Goal: Task Accomplishment & Management: Complete application form

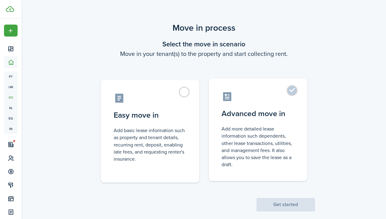
click at [279, 121] on label "Advanced move in Add more detailed lease information such dependents, other lea…" at bounding box center [257, 129] width 98 height 103
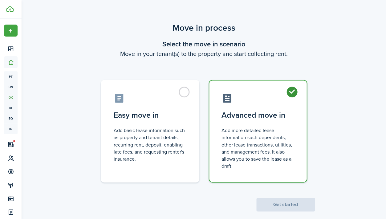
radio input "true"
click at [286, 201] on button "Get started" at bounding box center [285, 205] width 58 height 14
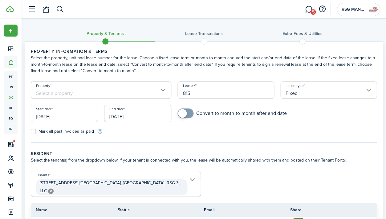
drag, startPoint x: 210, startPoint y: 97, endPoint x: 178, endPoint y: 96, distance: 32.6
click at [178, 96] on input "815" at bounding box center [225, 90] width 96 height 17
drag, startPoint x: 200, startPoint y: 94, endPoint x: 175, endPoint y: 94, distance: 25.2
click at [175, 94] on div "Lease # 815" at bounding box center [225, 93] width 102 height 23
click at [82, 117] on input "[DATE]" at bounding box center [64, 113] width 67 height 17
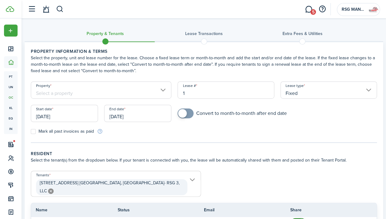
type input "1"
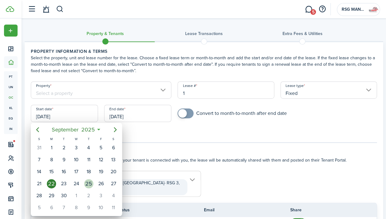
click at [88, 180] on div "25" at bounding box center [88, 183] width 9 height 9
type input "[DATE]"
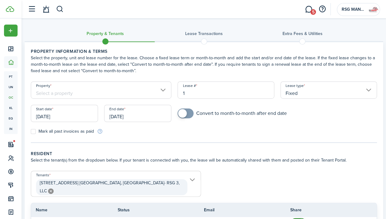
click at [118, 118] on input "[DATE]" at bounding box center [137, 113] width 67 height 17
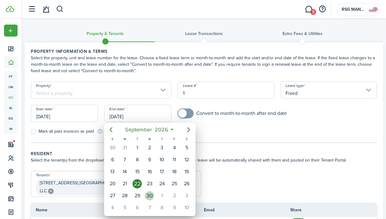
click at [148, 195] on div "30" at bounding box center [149, 195] width 9 height 9
type input "[DATE]"
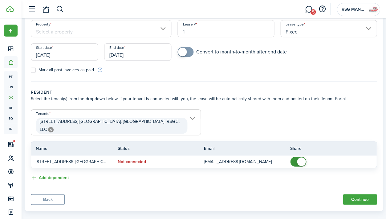
scroll to position [61, 0]
click at [350, 195] on button "Continue" at bounding box center [359, 200] width 34 height 10
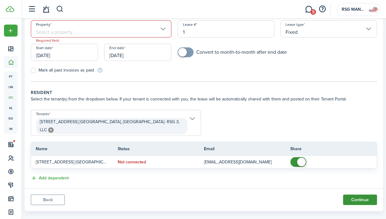
scroll to position [0, 0]
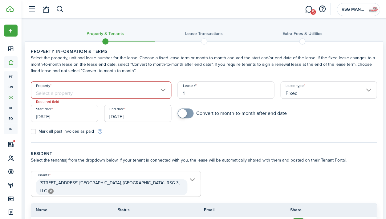
click at [117, 92] on input "Property" at bounding box center [101, 90] width 140 height 17
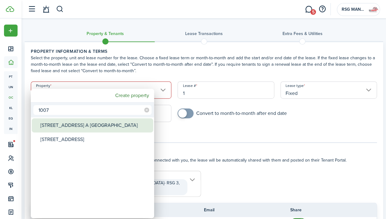
type input "1007"
click at [121, 124] on div "[STREET_ADDRESS] A [GEOGRAPHIC_DATA]" at bounding box center [94, 125] width 109 height 14
type input "[STREET_ADDRESS] A [GEOGRAPHIC_DATA]"
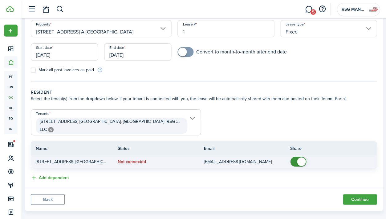
scroll to position [61, 0]
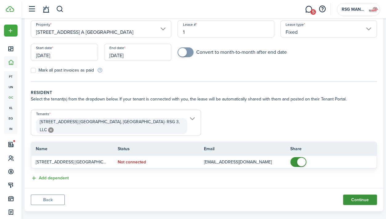
click at [367, 195] on button "Continue" at bounding box center [359, 200] width 34 height 10
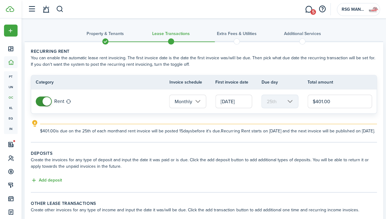
drag, startPoint x: 329, startPoint y: 102, endPoint x: 298, endPoint y: 103, distance: 30.8
click at [298, 103] on tr "Rent Monthly [DATE] 25th $401.00" at bounding box center [203, 102] width 345 height 24
click at [316, 163] on wizard-step-header-description "Create the invoices for any type of deposit and input the date it was paid or i…" at bounding box center [204, 163] width 346 height 13
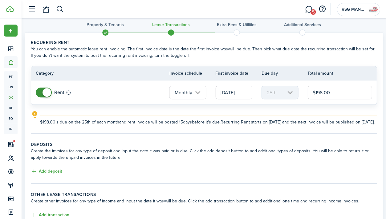
scroll to position [10, 0]
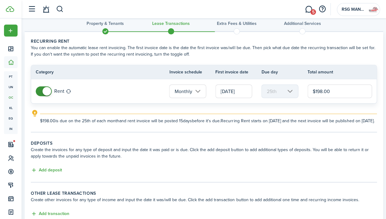
drag, startPoint x: 338, startPoint y: 92, endPoint x: 300, endPoint y: 93, distance: 37.2
click at [300, 93] on tr "Rent Monthly [DATE] 25th $198.00" at bounding box center [203, 91] width 345 height 24
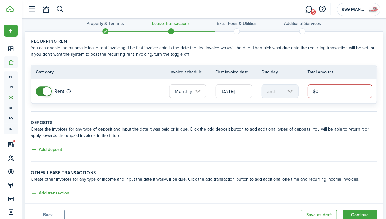
type input "$0.00"
click at [288, 118] on panel-main-body "Recurring rent You can enable the automatic lease rent invoicing. The first inv…" at bounding box center [204, 118] width 358 height 172
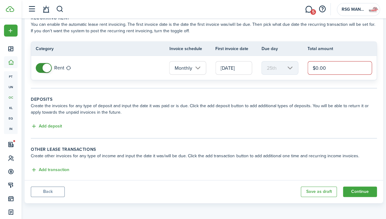
scroll to position [33, 0]
click at [62, 126] on div "Add deposit" at bounding box center [204, 126] width 346 height 7
click at [58, 127] on button "Add deposit" at bounding box center [46, 126] width 31 height 7
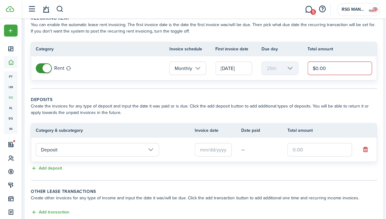
click at [213, 152] on input "text" at bounding box center [212, 150] width 37 height 14
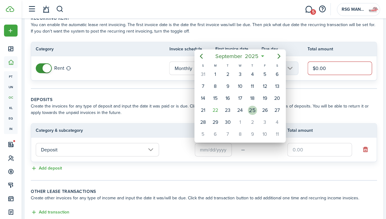
click at [252, 110] on div "25" at bounding box center [251, 110] width 9 height 9
type input "[DATE]"
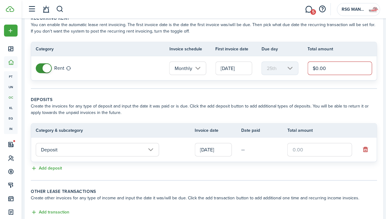
click at [318, 158] on tr "Deposit [DATE] —" at bounding box center [203, 150] width 345 height 24
click at [318, 152] on input "text" at bounding box center [319, 150] width 65 height 14
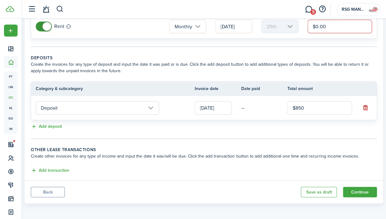
scroll to position [75, 0]
type input "$850.00"
click at [62, 170] on button "Add transaction" at bounding box center [50, 170] width 38 height 7
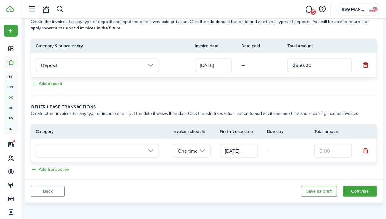
scroll to position [117, 0]
click at [77, 151] on input "text" at bounding box center [97, 152] width 123 height 14
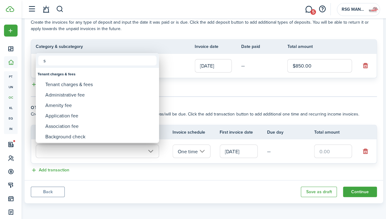
scroll to position [117, 0]
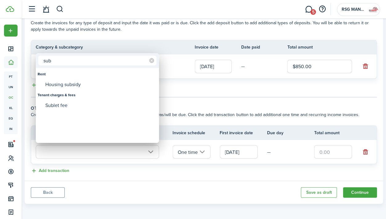
type input "sub"
click at [92, 86] on div "Housing subsidy" at bounding box center [99, 84] width 109 height 10
type input "Rent / Housing subsidy"
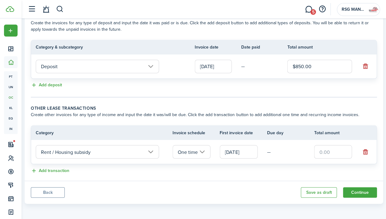
click at [334, 154] on input "text" at bounding box center [333, 152] width 38 height 14
type input "$168.00"
click at [300, 170] on div "Add transaction" at bounding box center [204, 170] width 346 height 7
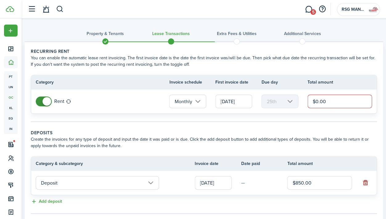
scroll to position [0, 0]
click at [336, 100] on input "$0.00" at bounding box center [339, 102] width 64 height 14
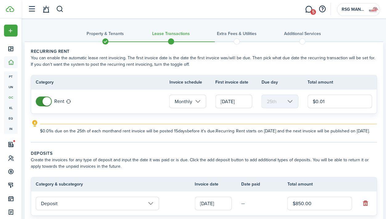
type input "$0.01"
click at [341, 120] on explanation "$0.01 is due on the 25th of each month and rent invoice will be posted 15 days …" at bounding box center [204, 127] width 346 height 14
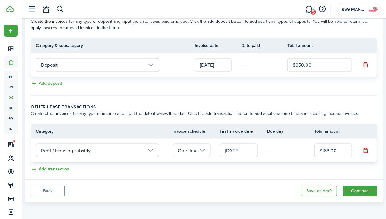
scroll to position [143, 0]
click at [363, 193] on button "Continue" at bounding box center [359, 191] width 34 height 10
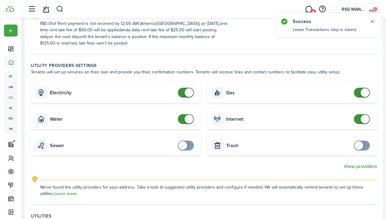
scroll to position [202, 0]
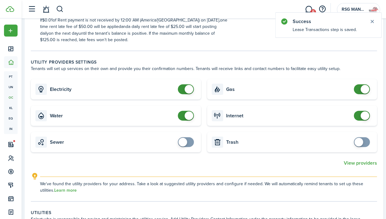
checkbox input "false"
click at [182, 87] on span at bounding box center [185, 89] width 6 height 10
checkbox input "false"
click at [182, 111] on span at bounding box center [185, 116] width 6 height 10
checkbox input "false"
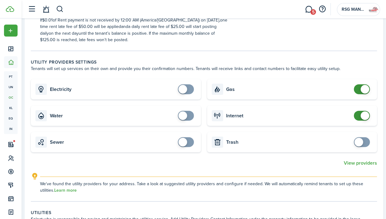
click at [358, 88] on span at bounding box center [361, 89] width 6 height 10
checkbox input "false"
click at [358, 114] on span at bounding box center [361, 116] width 6 height 10
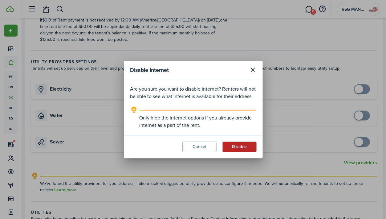
click at [247, 146] on button "Disable" at bounding box center [239, 147] width 34 height 10
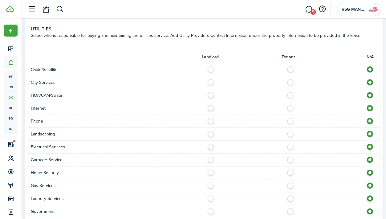
scroll to position [390, 0]
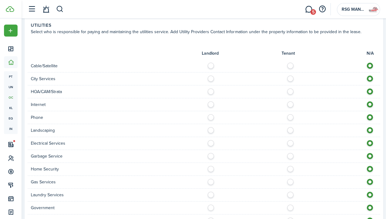
click at [290, 65] on label at bounding box center [291, 64] width 11 height 3
radio input "true"
click at [210, 78] on label at bounding box center [212, 77] width 11 height 3
radio input "true"
click at [290, 102] on label at bounding box center [291, 103] width 11 height 3
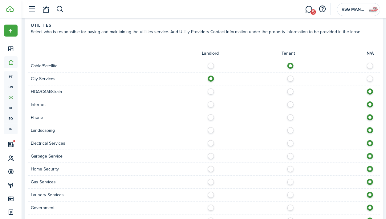
radio input "true"
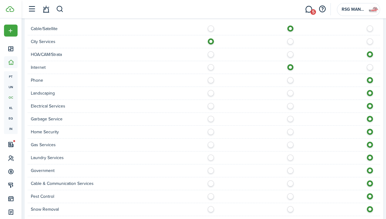
scroll to position [432, 0]
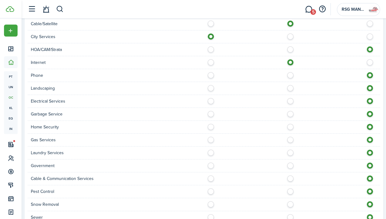
click at [289, 76] on div at bounding box center [292, 75] width 176 height 6
click at [289, 74] on label at bounding box center [291, 73] width 11 height 3
radio input "true"
click at [210, 85] on label at bounding box center [212, 86] width 11 height 3
radio input "true"
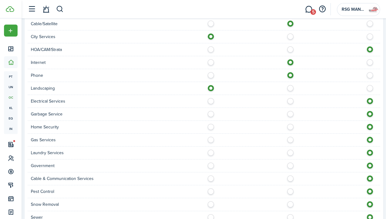
click at [210, 100] on label at bounding box center [212, 99] width 11 height 3
radio input "true"
click at [210, 112] on label at bounding box center [212, 112] width 11 height 3
radio input "true"
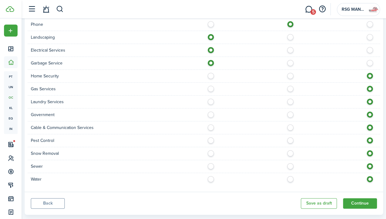
scroll to position [486, 0]
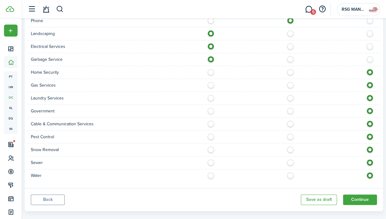
click at [290, 71] on label at bounding box center [291, 70] width 11 height 3
radio input "true"
click at [210, 82] on label at bounding box center [212, 83] width 11 height 3
radio input "true"
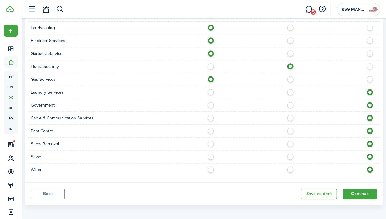
scroll to position [492, 0]
click at [291, 89] on label at bounding box center [291, 90] width 11 height 3
radio input "true"
click at [291, 117] on label at bounding box center [291, 116] width 11 height 3
radio input "true"
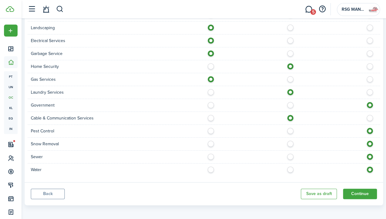
click at [208, 129] on label at bounding box center [212, 129] width 11 height 3
radio input "true"
click at [290, 142] on label at bounding box center [291, 142] width 11 height 3
radio input "true"
click at [211, 155] on label at bounding box center [212, 155] width 11 height 3
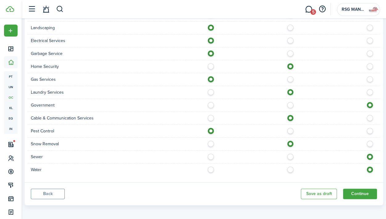
radio input "true"
click at [211, 170] on div "Water" at bounding box center [204, 170] width 352 height 13
click at [211, 167] on label at bounding box center [212, 168] width 11 height 3
radio input "true"
click at [367, 189] on button "Continue" at bounding box center [359, 194] width 34 height 10
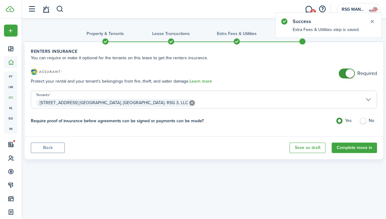
click at [337, 69] on h3 "Renters Insurance" at bounding box center [184, 74] width 307 height 10
checkbox input "false"
click at [343, 71] on span at bounding box center [346, 74] width 6 height 10
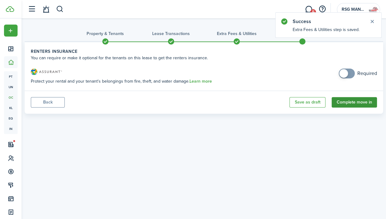
click at [343, 103] on button "Complete move in" at bounding box center [353, 102] width 45 height 10
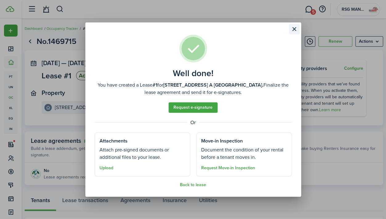
click at [293, 31] on button "Close modal" at bounding box center [294, 29] width 10 height 10
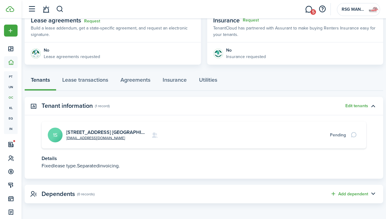
scroll to position [120, 0]
click at [103, 80] on link "Lease transactions" at bounding box center [85, 82] width 58 height 18
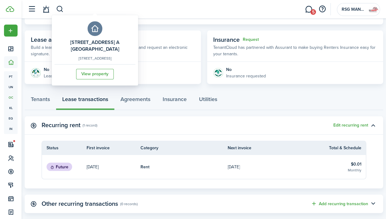
scroll to position [102, 0]
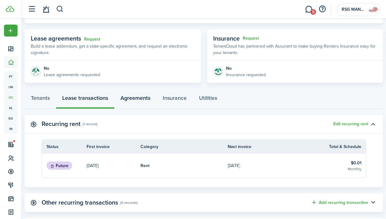
click at [141, 100] on link "Agreements" at bounding box center [135, 99] width 42 height 18
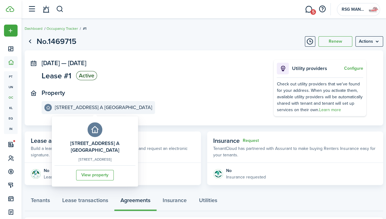
click at [110, 108] on e-details-info-title "[STREET_ADDRESS] A [GEOGRAPHIC_DATA]" at bounding box center [103, 108] width 97 height 6
click at [103, 178] on link "View property" at bounding box center [95, 175] width 38 height 10
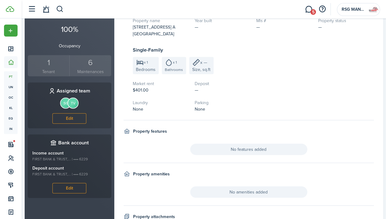
scroll to position [206, 0]
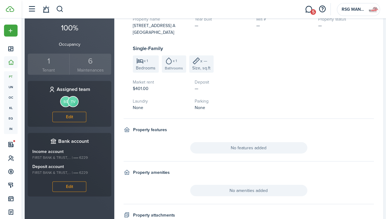
click at [47, 55] on div "1" at bounding box center [48, 61] width 38 height 12
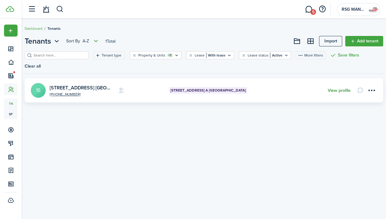
click at [328, 88] on link "View profile" at bounding box center [338, 90] width 23 height 5
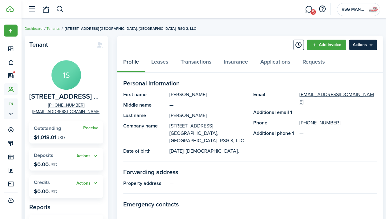
click at [364, 47] on menu-btn "Actions" at bounding box center [363, 45] width 28 height 10
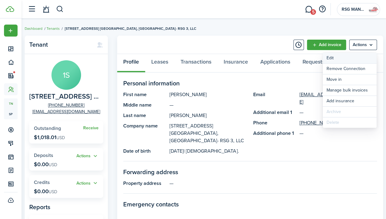
click at [342, 62] on link "Edit" at bounding box center [349, 58] width 54 height 10
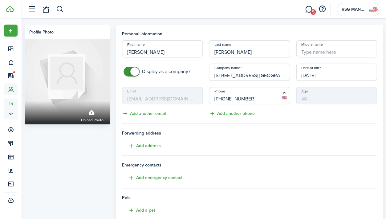
click at [250, 74] on input "[STREET_ADDRESS] [GEOGRAPHIC_DATA], [GEOGRAPHIC_DATA]- RSG 3, LLC" at bounding box center [249, 72] width 81 height 17
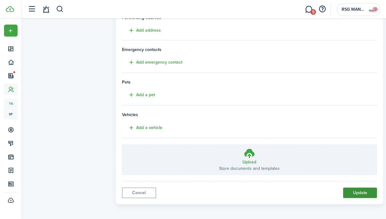
scroll to position [115, 0]
type input "[STREET_ADDRESS] UNIT A [GEOGRAPHIC_DATA], [GEOGRAPHIC_DATA]- RSG 3, LLC"
click at [362, 192] on button "Update" at bounding box center [359, 193] width 34 height 10
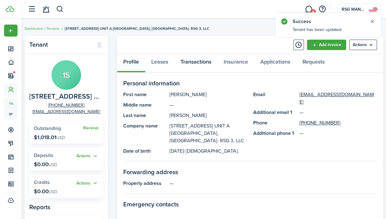
click at [209, 63] on link "Transactions" at bounding box center [195, 63] width 43 height 18
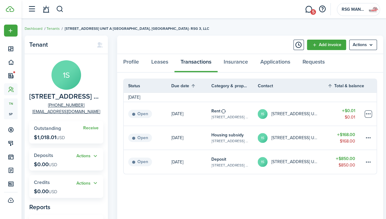
click at [369, 113] on table-menu-btn-icon at bounding box center [367, 113] width 7 height 7
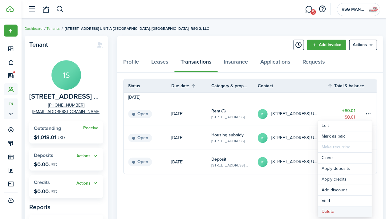
click at [336, 212] on button "Delete" at bounding box center [344, 212] width 54 height 10
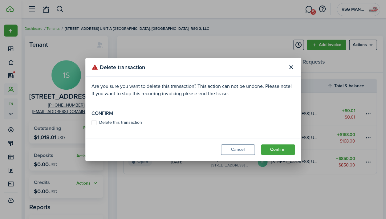
click at [119, 120] on label "Delete this transaction" at bounding box center [116, 122] width 50 height 5
click at [91, 123] on input "Delete this transaction" at bounding box center [91, 123] width 0 height 0
checkbox input "true"
click at [270, 147] on button "Confirm" at bounding box center [278, 150] width 34 height 10
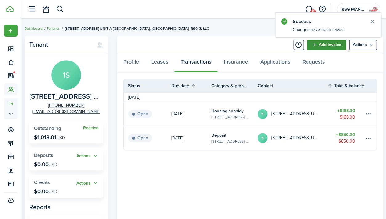
click at [313, 48] on link "Add invoice" at bounding box center [325, 45] width 39 height 10
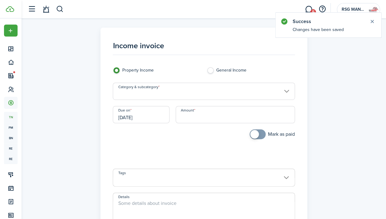
click at [184, 92] on input "Category & subcategory" at bounding box center [204, 91] width 182 height 17
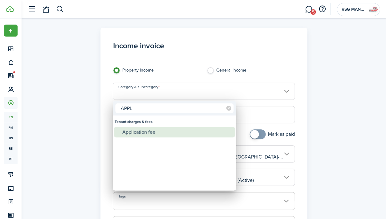
type input "APPL"
click at [176, 130] on div "Application fee" at bounding box center [176, 132] width 109 height 10
type input "Tenant charges & fees / Application fee"
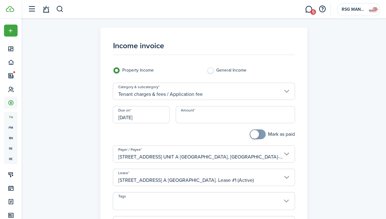
click at [151, 118] on input "[DATE]" at bounding box center [141, 114] width 56 height 17
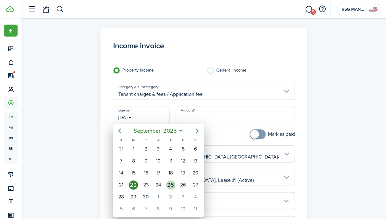
click at [170, 182] on div "25" at bounding box center [170, 185] width 9 height 9
type input "[DATE]"
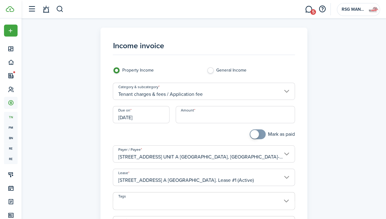
click at [197, 111] on input "Amount" at bounding box center [234, 114] width 119 height 17
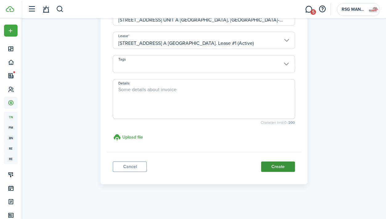
scroll to position [137, 0]
type input "$50.00"
click at [275, 167] on button "Create" at bounding box center [278, 167] width 34 height 10
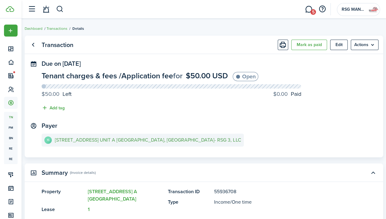
click at [142, 142] on e-details-info-title "[STREET_ADDRESS] UNIT A [GEOGRAPHIC_DATA], [GEOGRAPHIC_DATA]- RSG 3, LLC" at bounding box center [148, 141] width 186 height 6
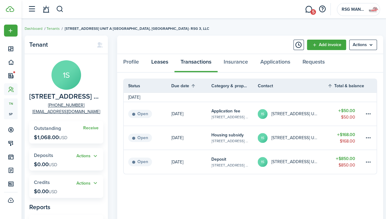
click at [168, 59] on link "Leases" at bounding box center [159, 63] width 29 height 18
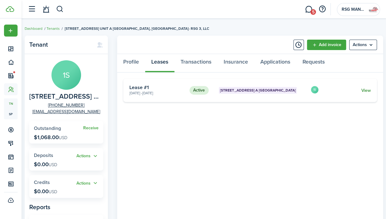
click at [367, 90] on link "View" at bounding box center [366, 90] width 10 height 6
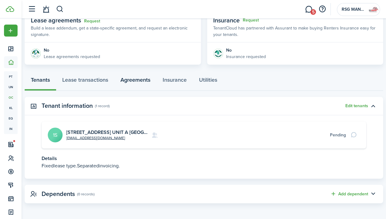
scroll to position [120, 0]
click at [142, 78] on link "Agreements" at bounding box center [135, 82] width 42 height 18
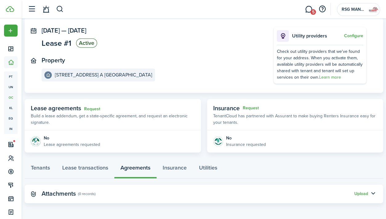
scroll to position [33, 0]
click at [359, 193] on button "Upload" at bounding box center [361, 194] width 14 height 5
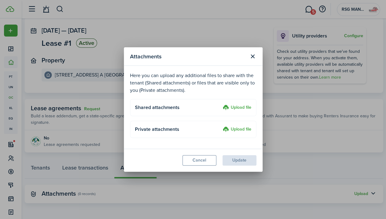
click at [238, 108] on label "Upload file" at bounding box center [236, 107] width 29 height 7
click at [220, 104] on input "Upload file" at bounding box center [220, 104] width 0 height 0
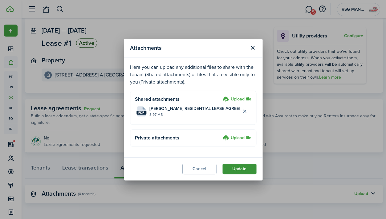
click at [245, 170] on button "Update" at bounding box center [239, 169] width 34 height 10
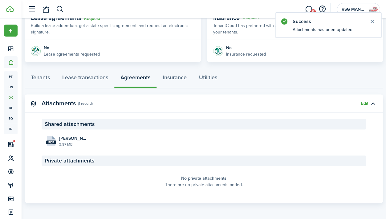
scroll to position [122, 0]
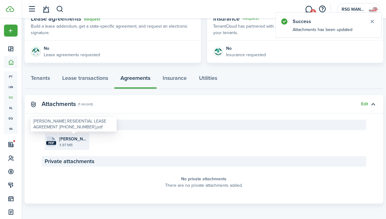
click at [73, 140] on span "[PERSON_NAME] RESIDENTIAL LEASE AGREEMENT [PHONE_NUMBER].pdf" at bounding box center [73, 139] width 29 height 6
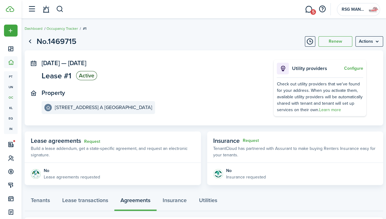
scroll to position [0, 0]
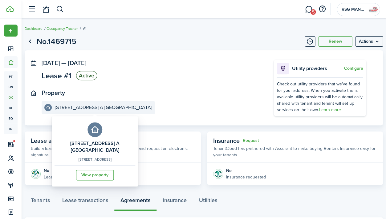
click at [62, 107] on e-details-info-title "[STREET_ADDRESS] A [GEOGRAPHIC_DATA]" at bounding box center [103, 108] width 97 height 6
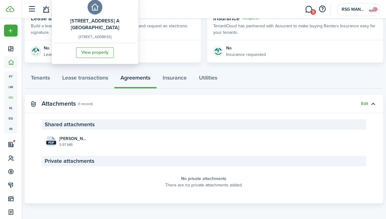
scroll to position [122, 0]
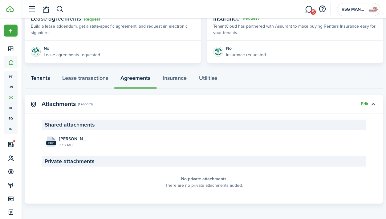
click at [45, 78] on link "Tenants" at bounding box center [40, 79] width 31 height 18
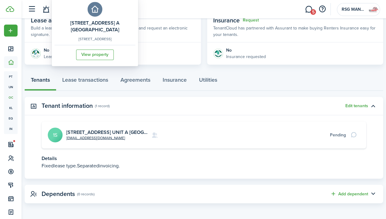
scroll to position [120, 0]
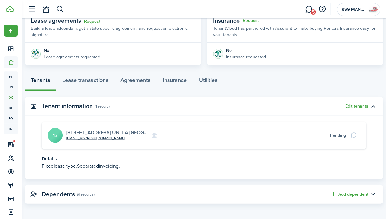
click at [127, 131] on link "[STREET_ADDRESS] UNIT A [GEOGRAPHIC_DATA], [GEOGRAPHIC_DATA]- RSG 3, LLC" at bounding box center [160, 132] width 189 height 7
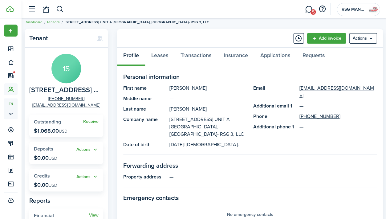
scroll to position [6, 0]
click at [160, 58] on link "Leases" at bounding box center [159, 57] width 29 height 18
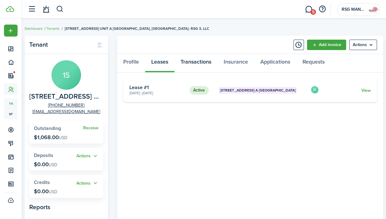
click at [192, 62] on link "Transactions" at bounding box center [195, 63] width 43 height 18
